Goal: Task Accomplishment & Management: Use online tool/utility

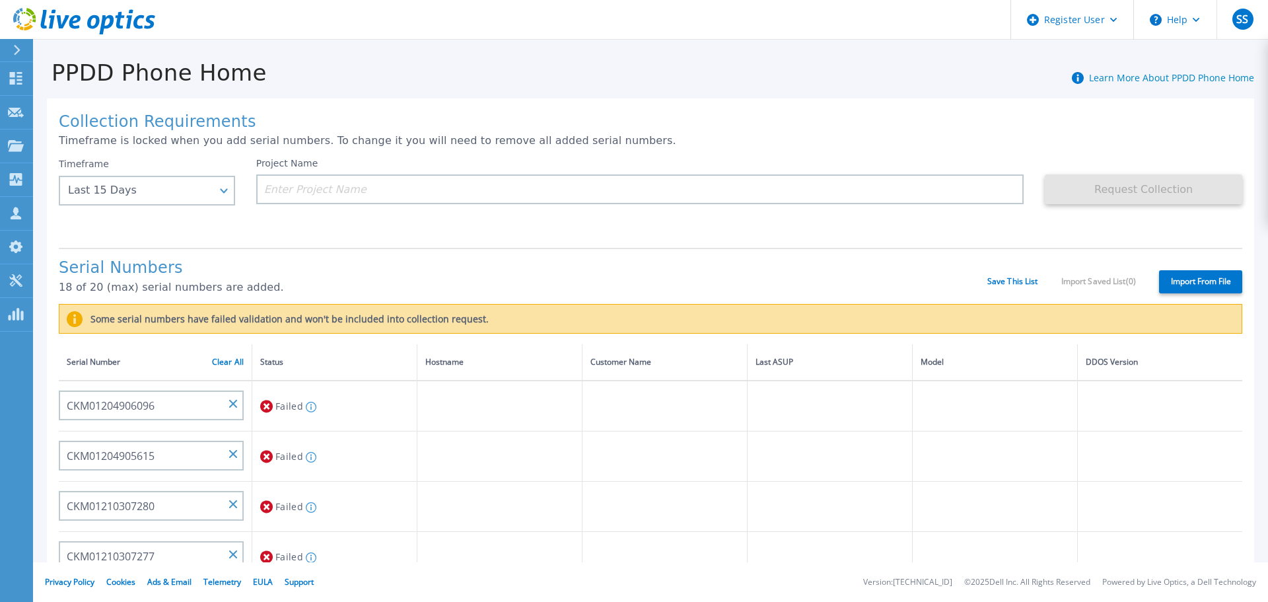
scroll to position [46, 0]
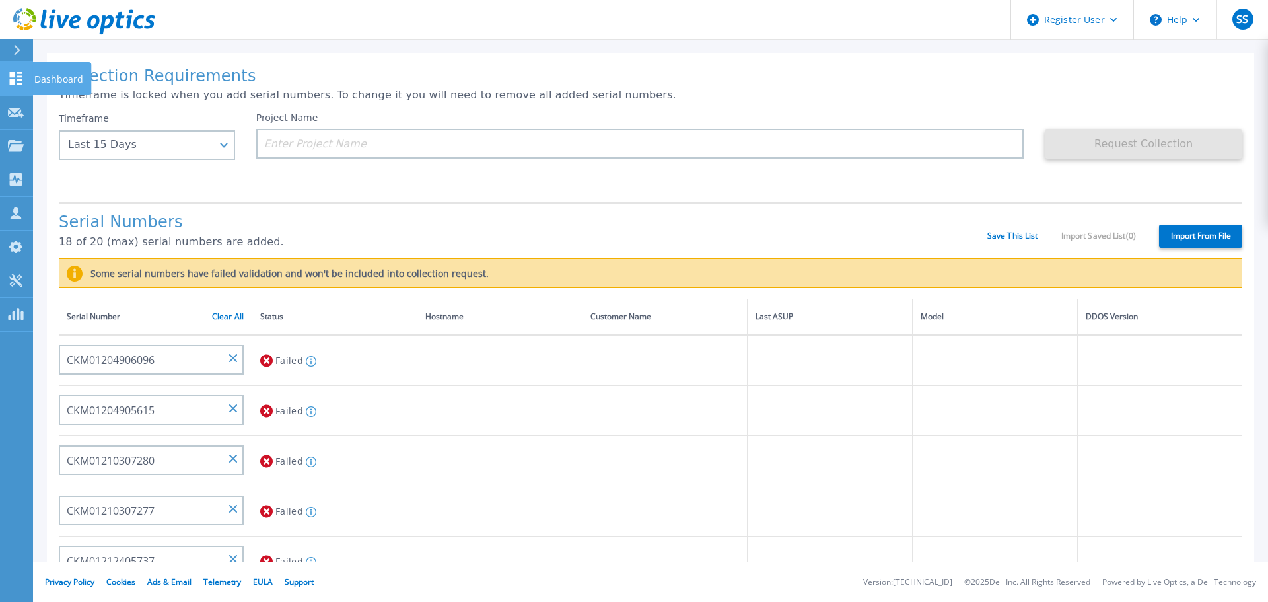
click at [10, 82] on icon at bounding box center [16, 78] width 13 height 13
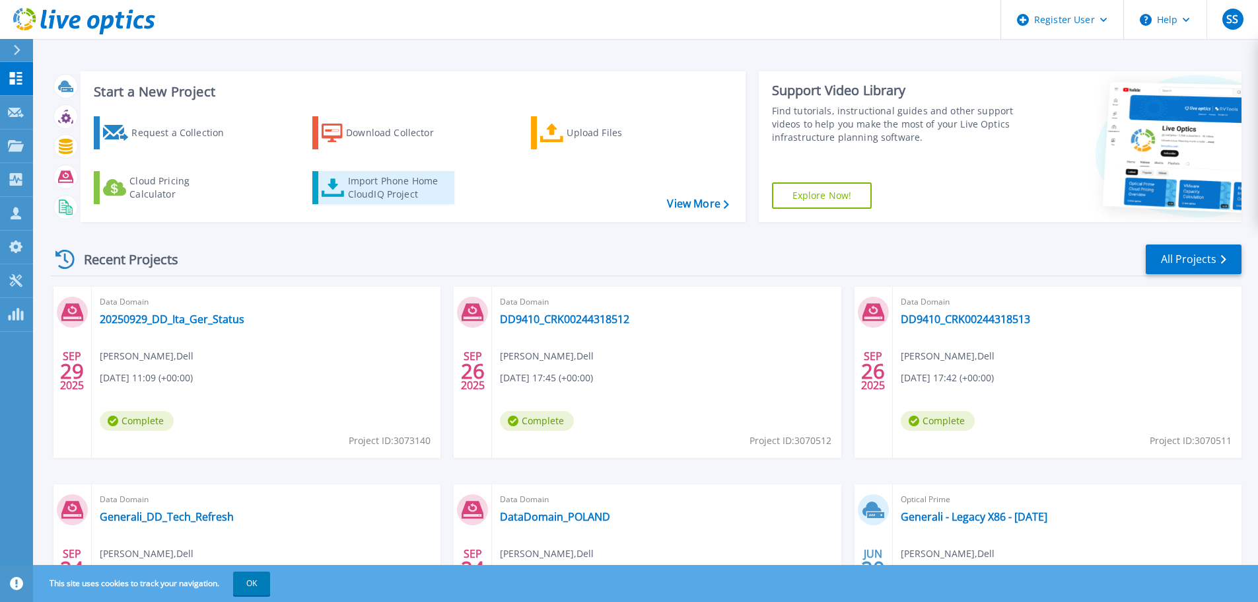
click at [395, 175] on div "Import Phone Home CloudIQ Project" at bounding box center [399, 187] width 103 height 26
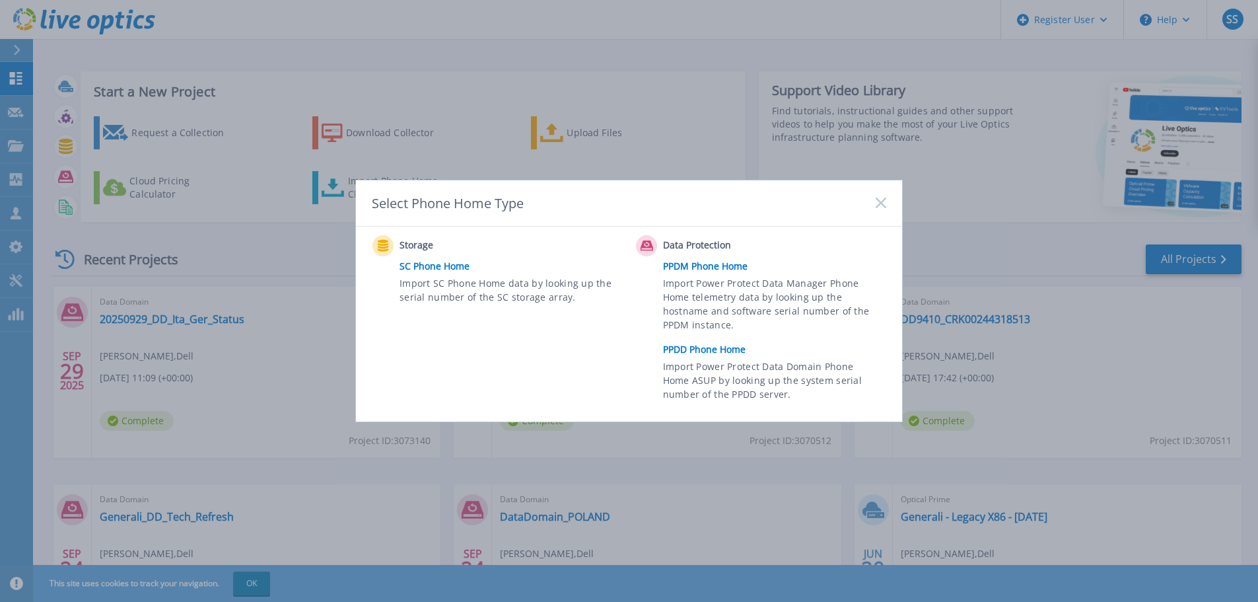
click at [737, 368] on span "Import Power Protect Data Domain Phone Home ASUP by looking up the system seria…" at bounding box center [773, 382] width 220 height 46
click at [729, 351] on link "PPDD Phone Home" at bounding box center [778, 349] width 230 height 20
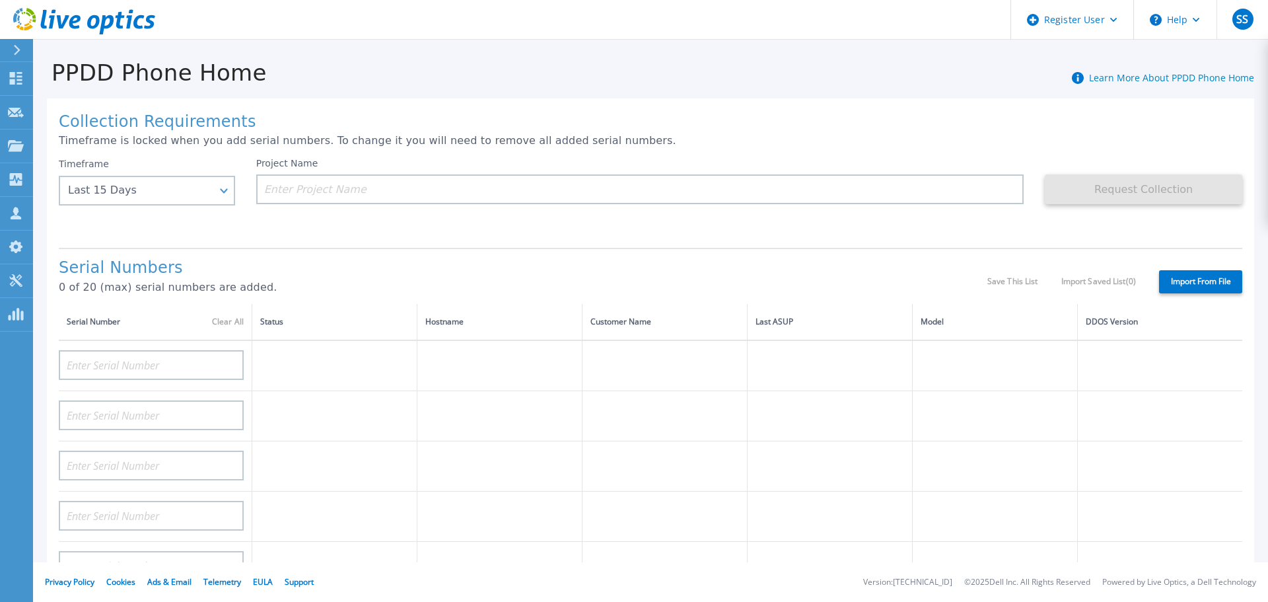
click at [1189, 286] on label "Import From File" at bounding box center [1200, 281] width 83 height 23
click at [0, 0] on input "Import From File" at bounding box center [0, 0] width 0 height 0
type input "CKM01204906096"
type input "CKM01204905615"
type input "CKM01210307280"
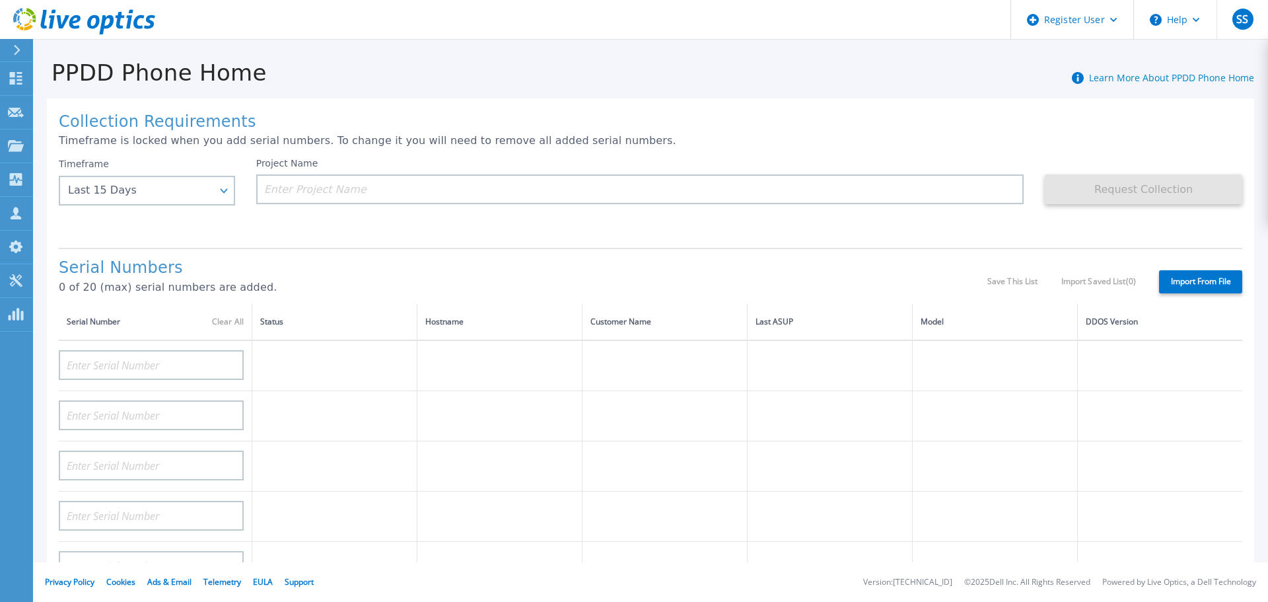
type input "CKM01210307277"
type input "CKM01212405737"
type input "CKM01212405733"
type input "CKM01212505036"
type input "CKM01212505037"
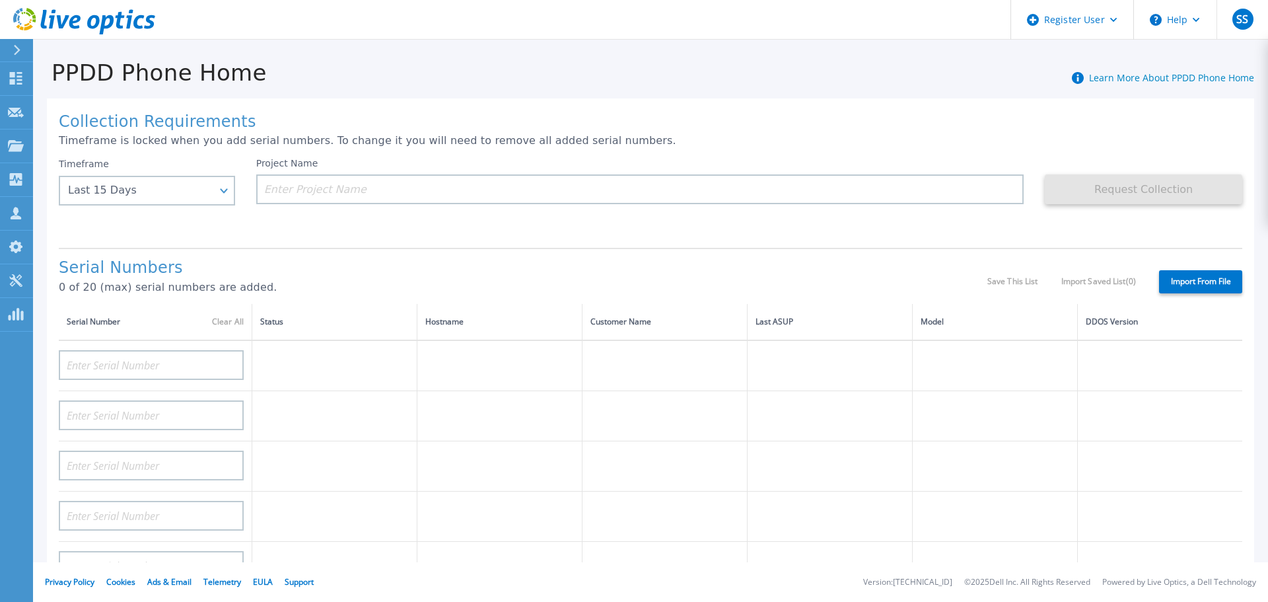
type input "CRK00231717775"
type input "CRK00231717778"
type input "CRK00244318514"
type input "CRK00244318478"
type input "CRK00244318512"
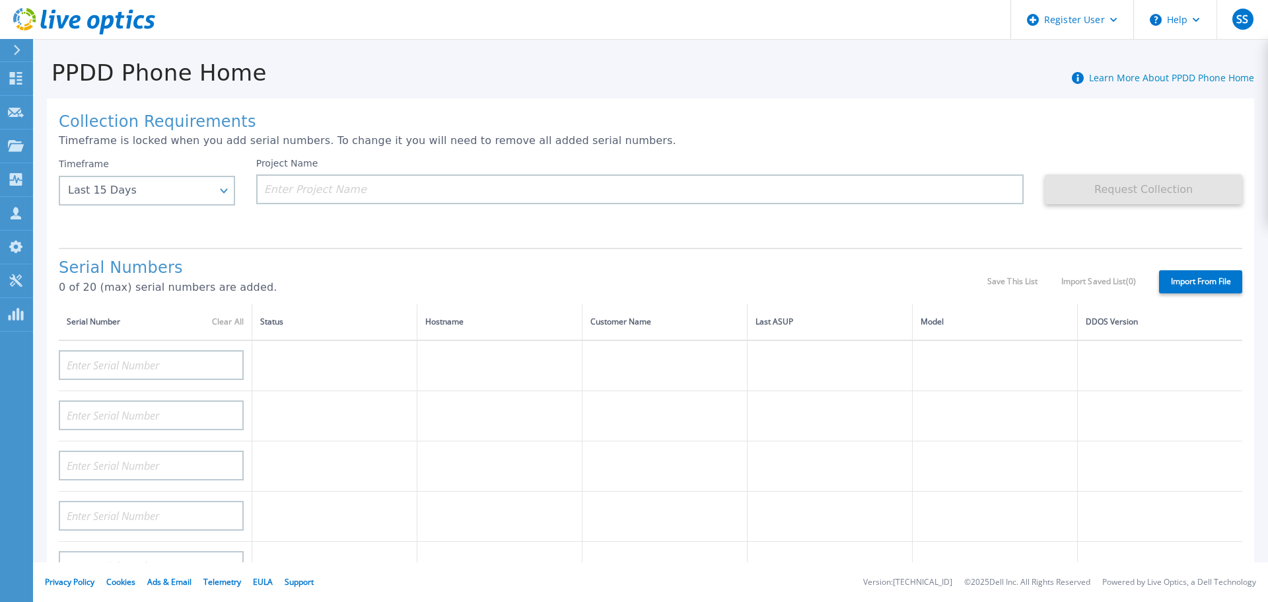
type input "CRK00244317706"
type input "CRK00244317708"
type input "CRK00244317710"
type input "CRK00244317711"
type input "CRK00244317704"
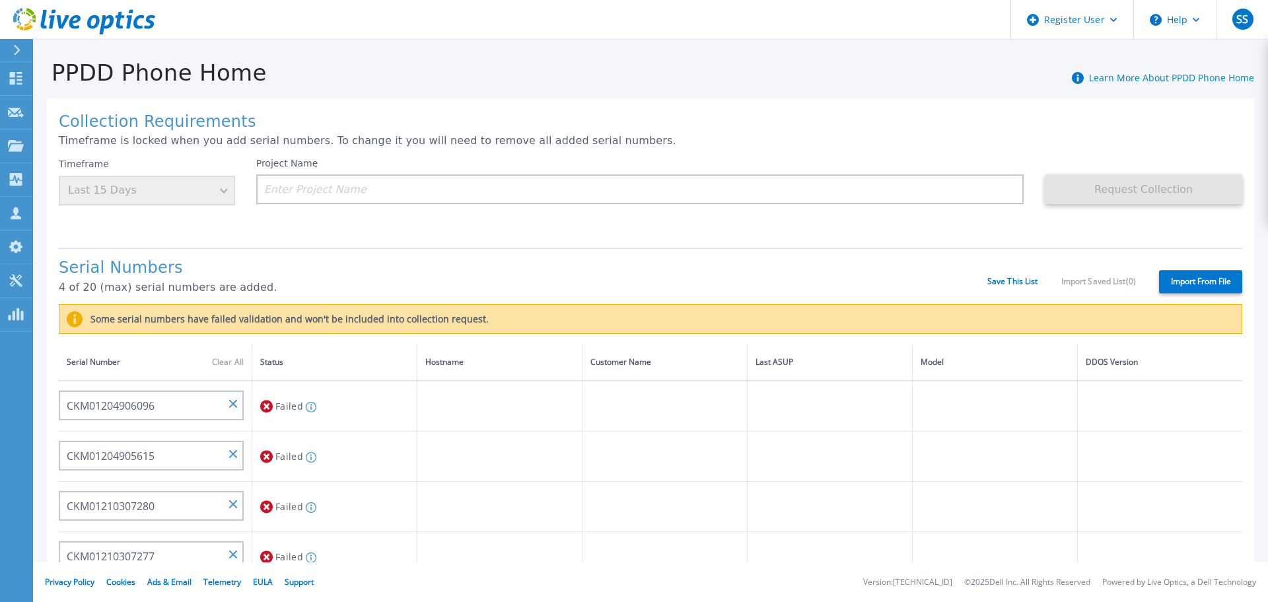
click at [266, 404] on icon at bounding box center [266, 405] width 13 height 13
click at [204, 403] on input "CKM01204906096" at bounding box center [151, 405] width 185 height 30
click at [310, 407] on icon at bounding box center [310, 407] width 1 height 6
click at [309, 407] on icon at bounding box center [311, 406] width 11 height 11
